Goal: Task Accomplishment & Management: Use online tool/utility

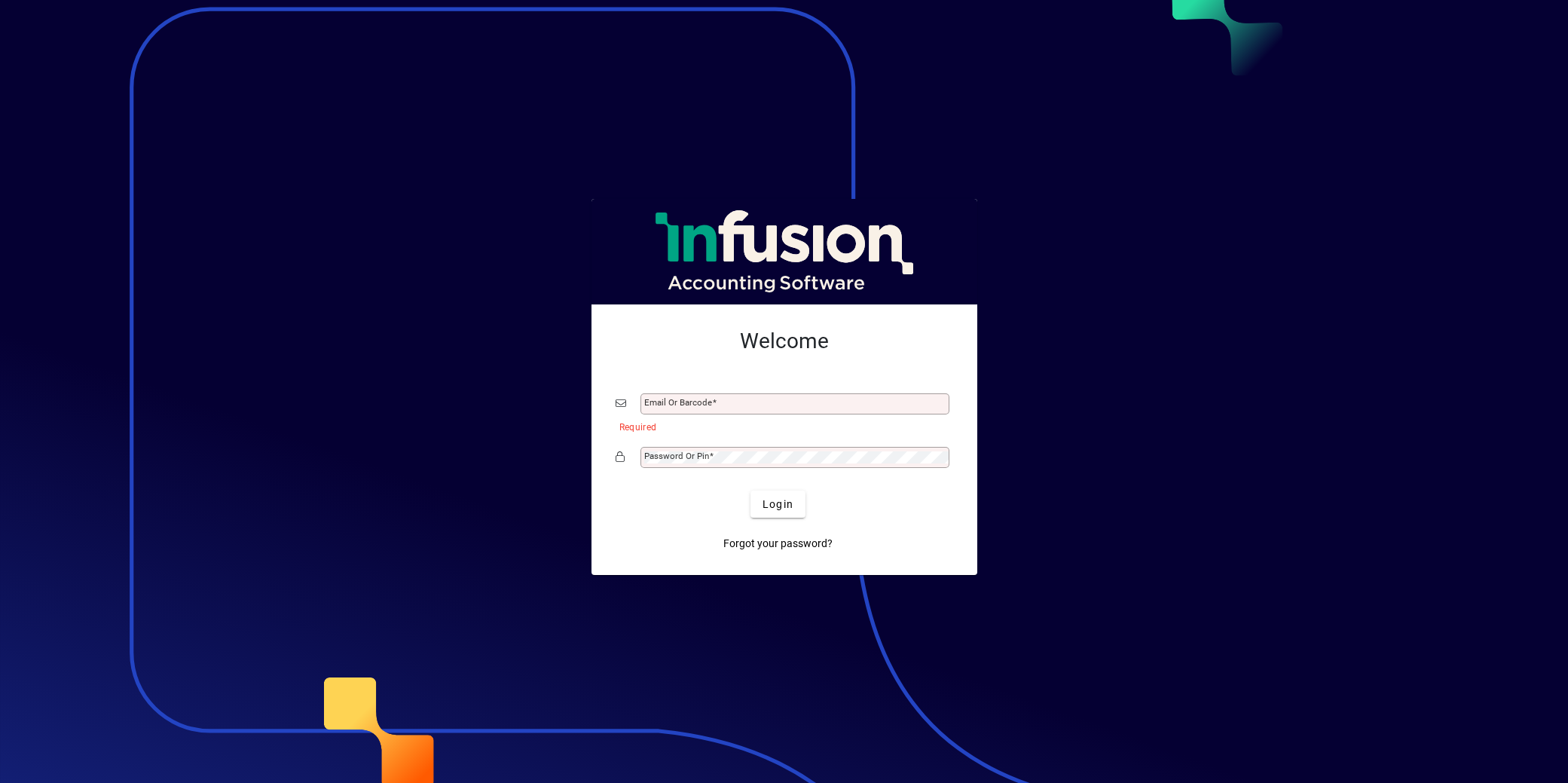
click at [802, 392] on div "Email or Barcode" at bounding box center [785, 404] width 338 height 28
drag, startPoint x: 1354, startPoint y: 379, endPoint x: 995, endPoint y: 225, distance: 390.6
click at [1348, 379] on div at bounding box center [784, 391] width 1568 height 783
